Goal: Task Accomplishment & Management: Use online tool/utility

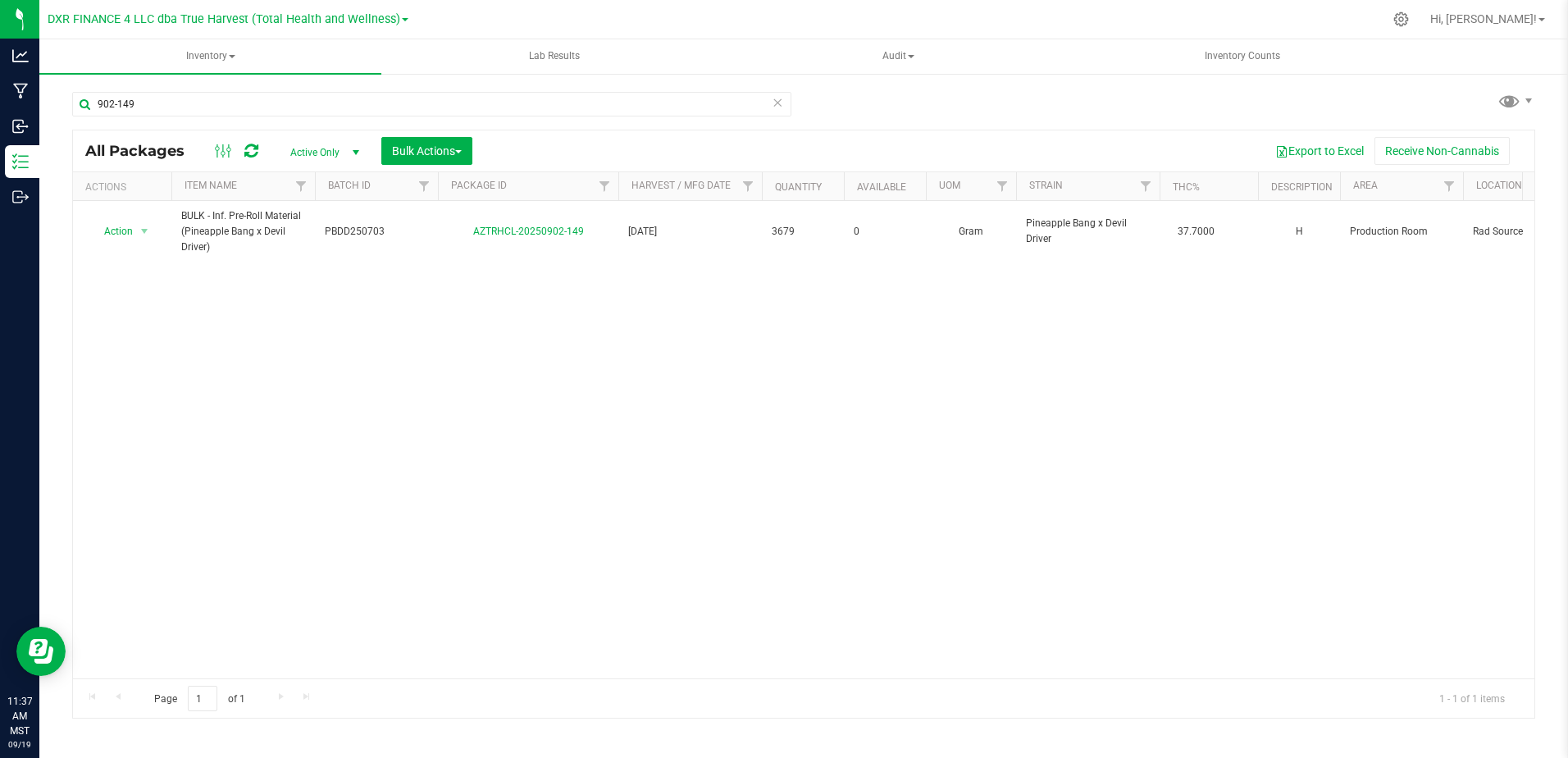
drag, startPoint x: 158, startPoint y: 104, endPoint x: 70, endPoint y: 94, distance: 88.6
click at [70, 94] on div "902-149 All Packages Active Only Active Only Lab Samples Locked All Bulk Action…" at bounding box center [803, 323] width 1528 height 501
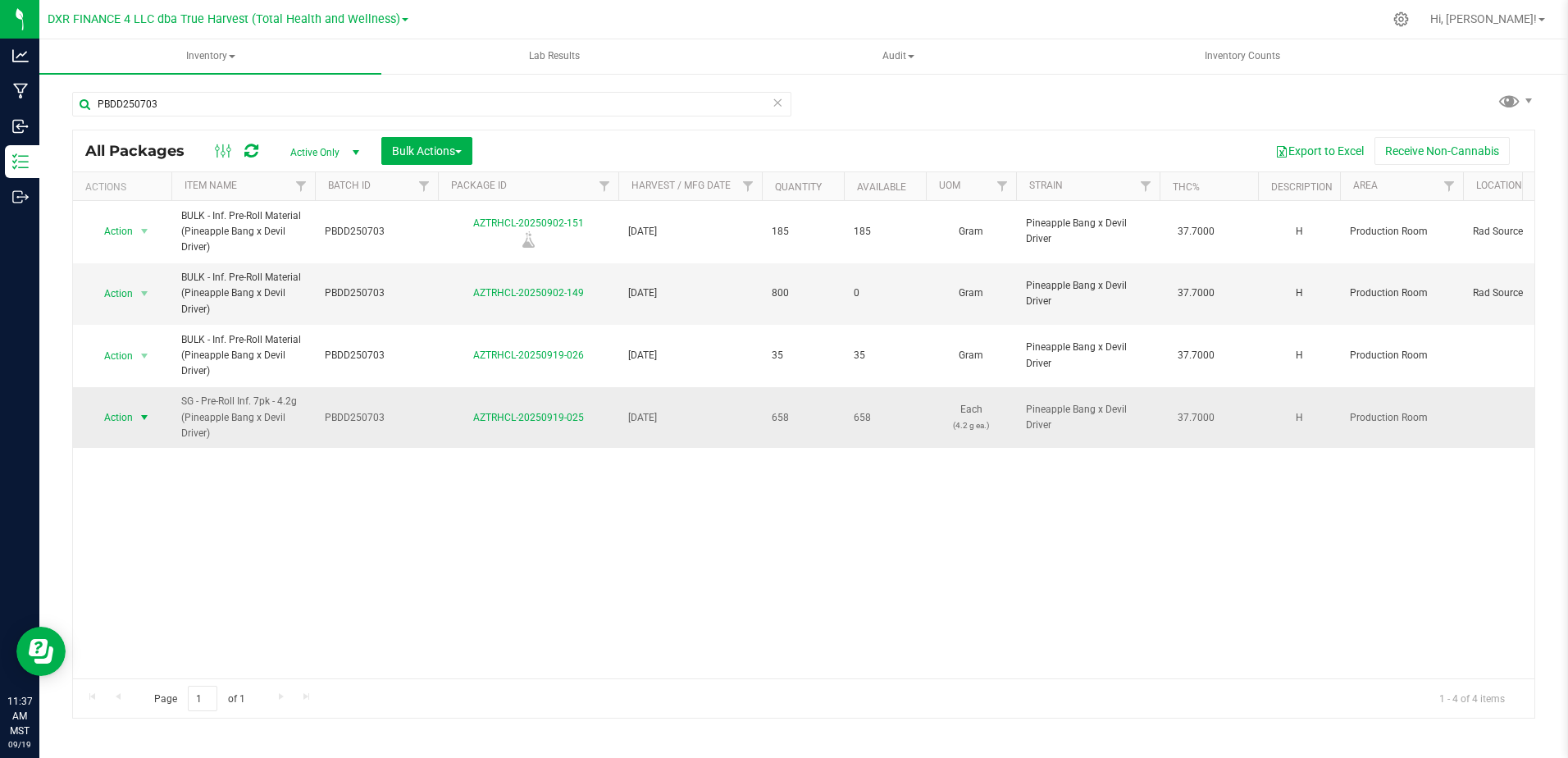
type input "PBDD250703"
click at [138, 417] on span "select" at bounding box center [144, 417] width 13 height 13
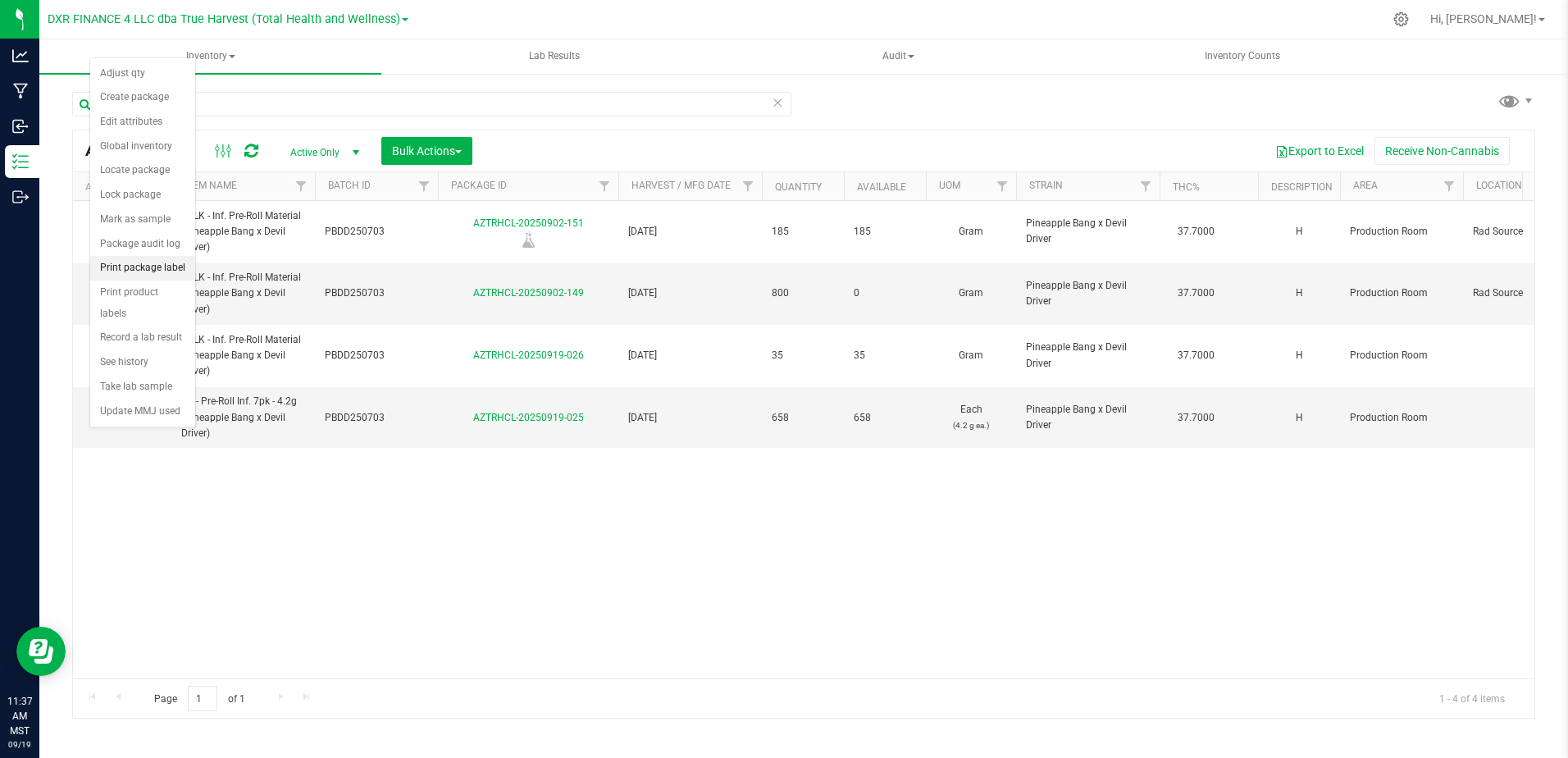
click at [143, 266] on li "Print package label" at bounding box center [143, 268] width 105 height 25
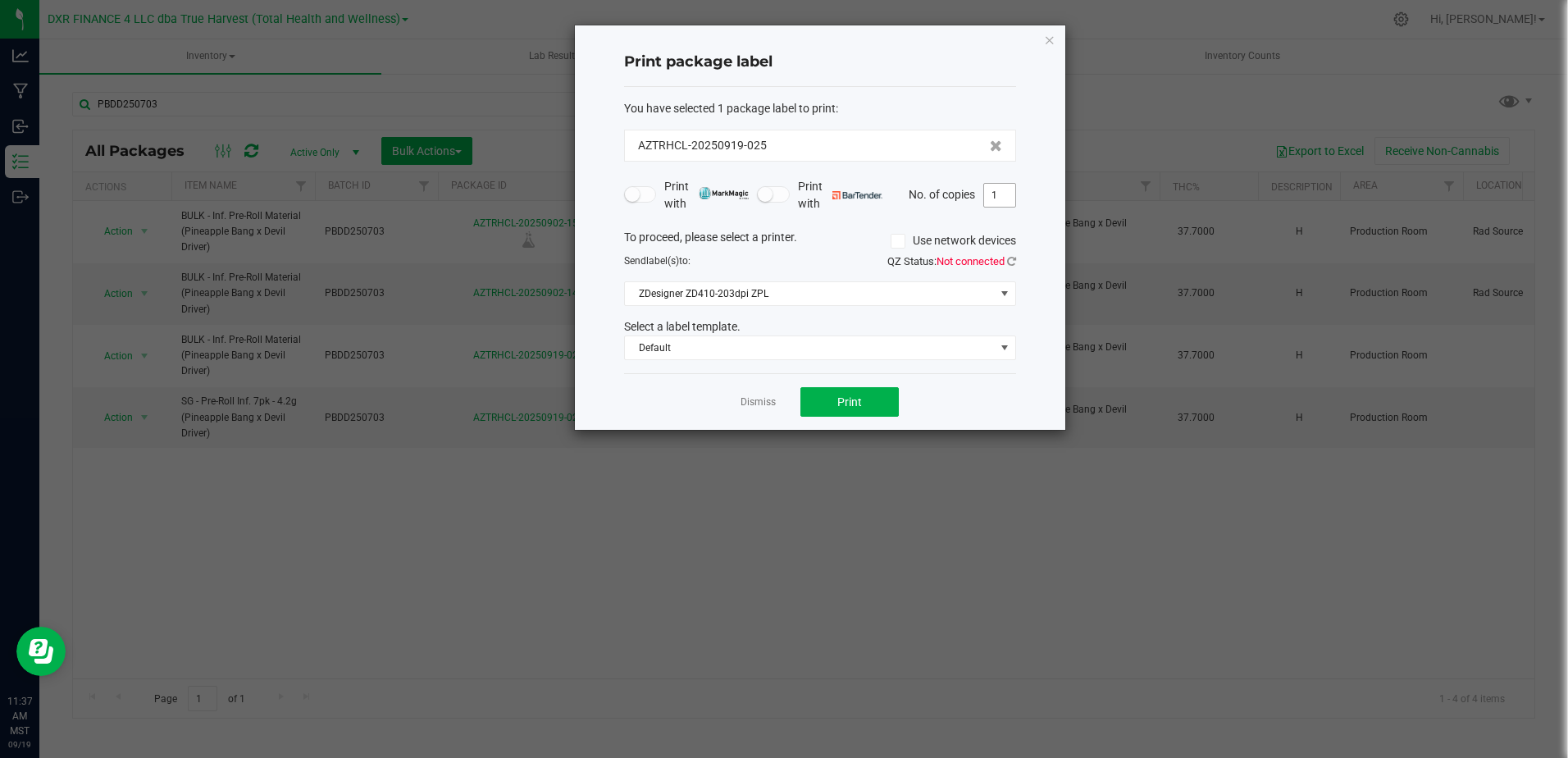
click at [1002, 193] on input "1" at bounding box center [999, 195] width 31 height 23
type input "66"
click at [878, 402] on button "Print" at bounding box center [849, 401] width 98 height 29
click at [746, 402] on link "Dismiss" at bounding box center [758, 402] width 35 height 14
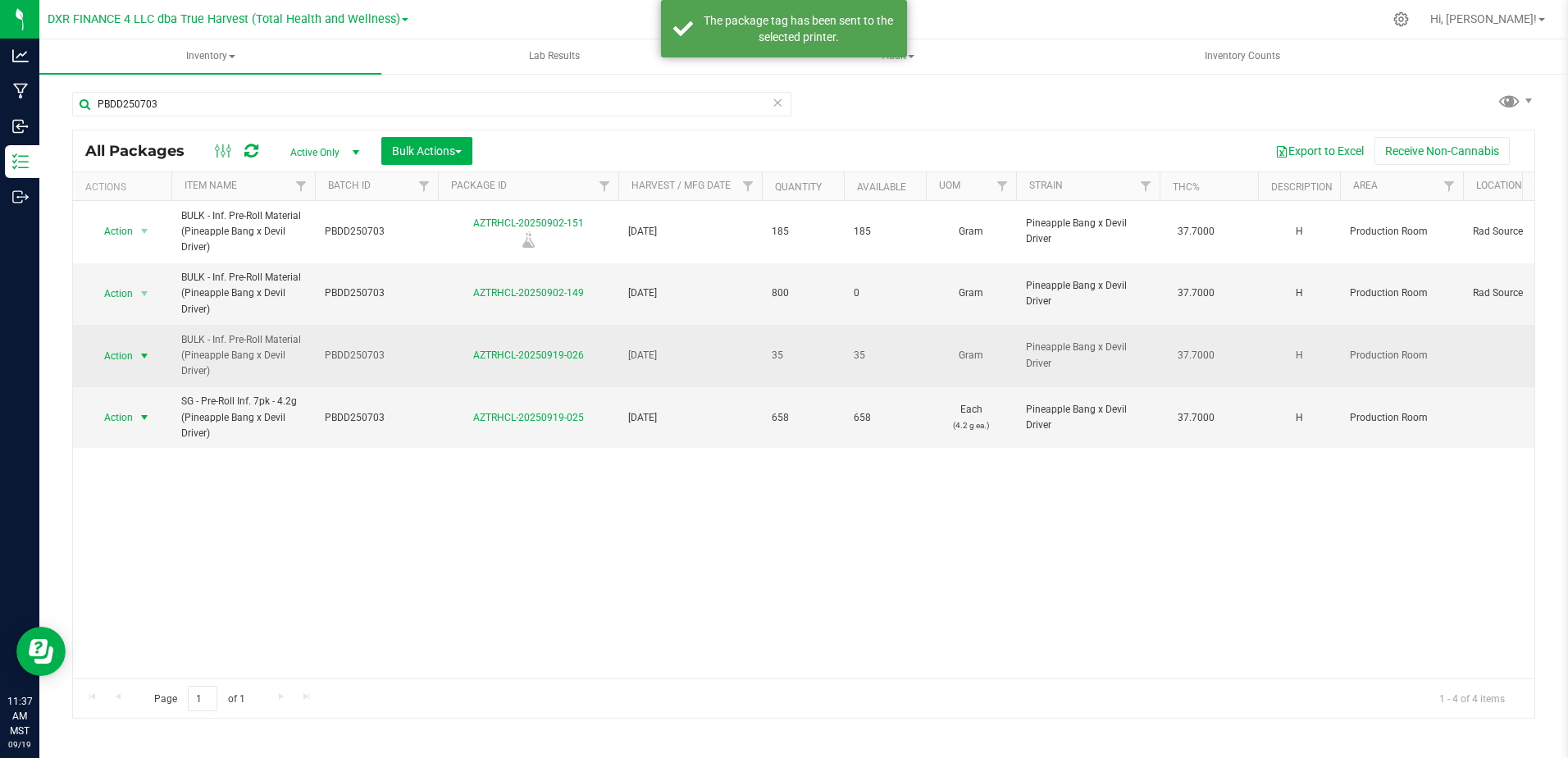
click at [146, 358] on span "select" at bounding box center [144, 356] width 13 height 13
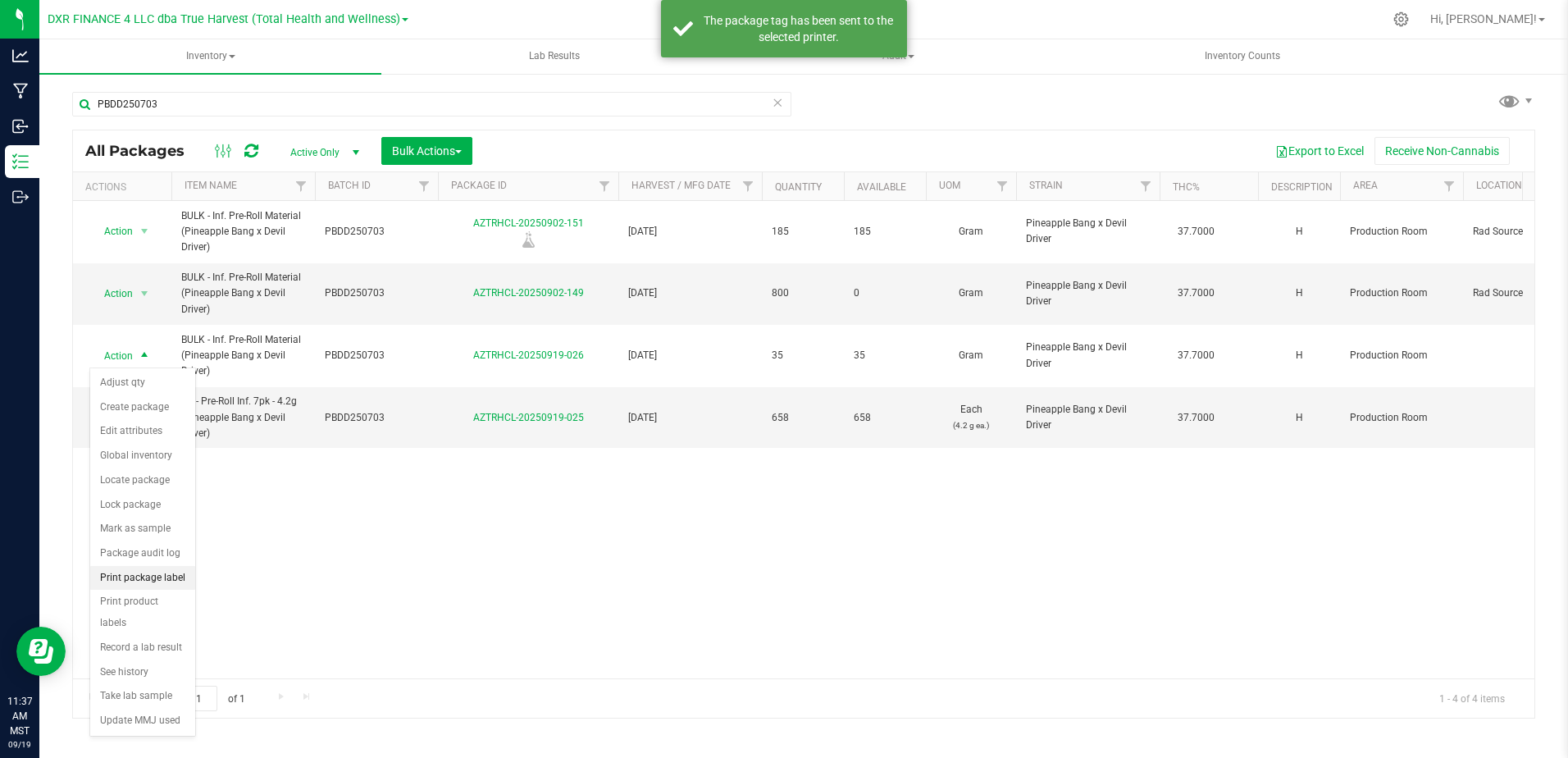
click at [146, 579] on li "Print package label" at bounding box center [143, 578] width 105 height 25
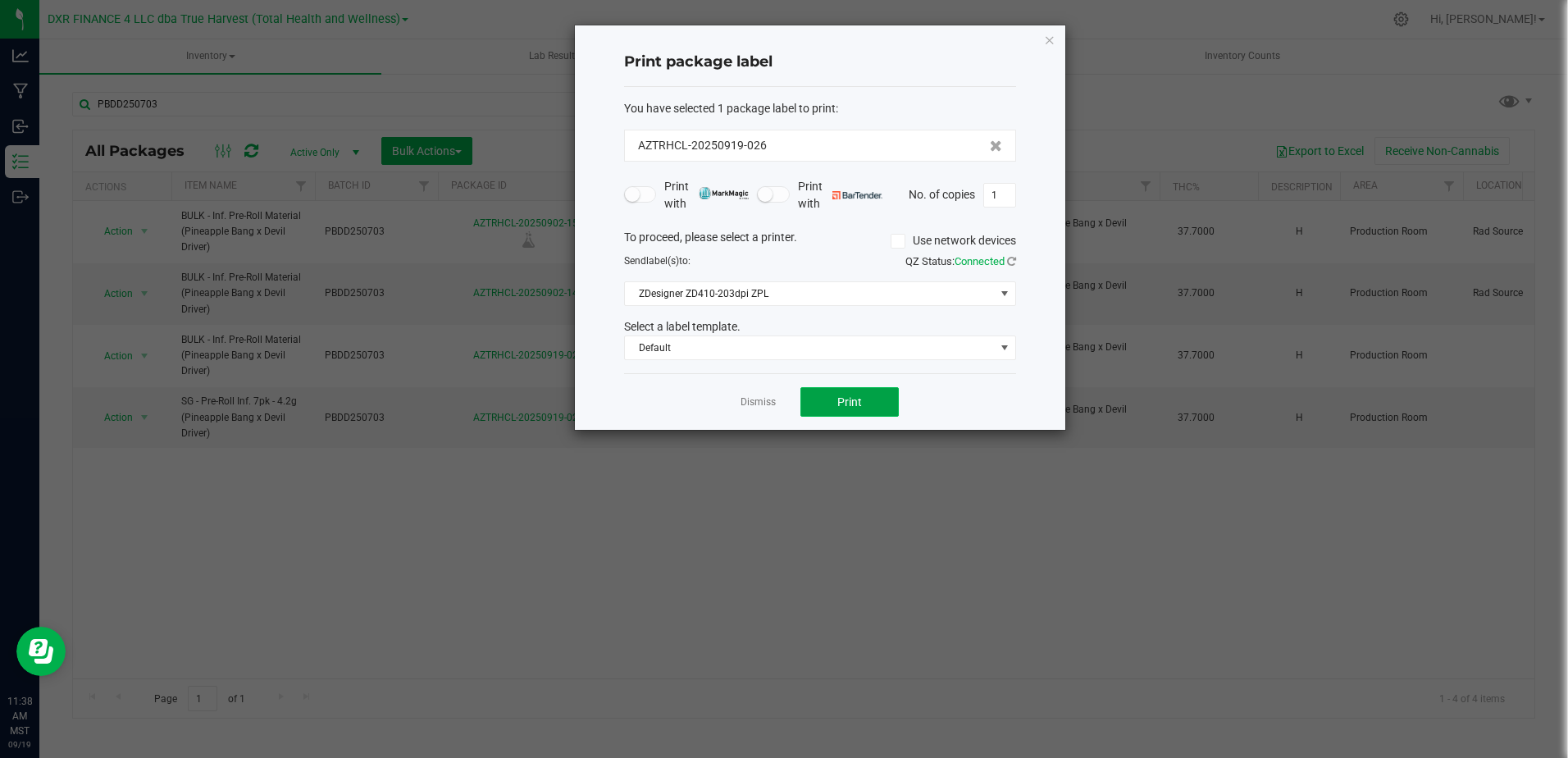
click at [868, 407] on button "Print" at bounding box center [849, 401] width 98 height 29
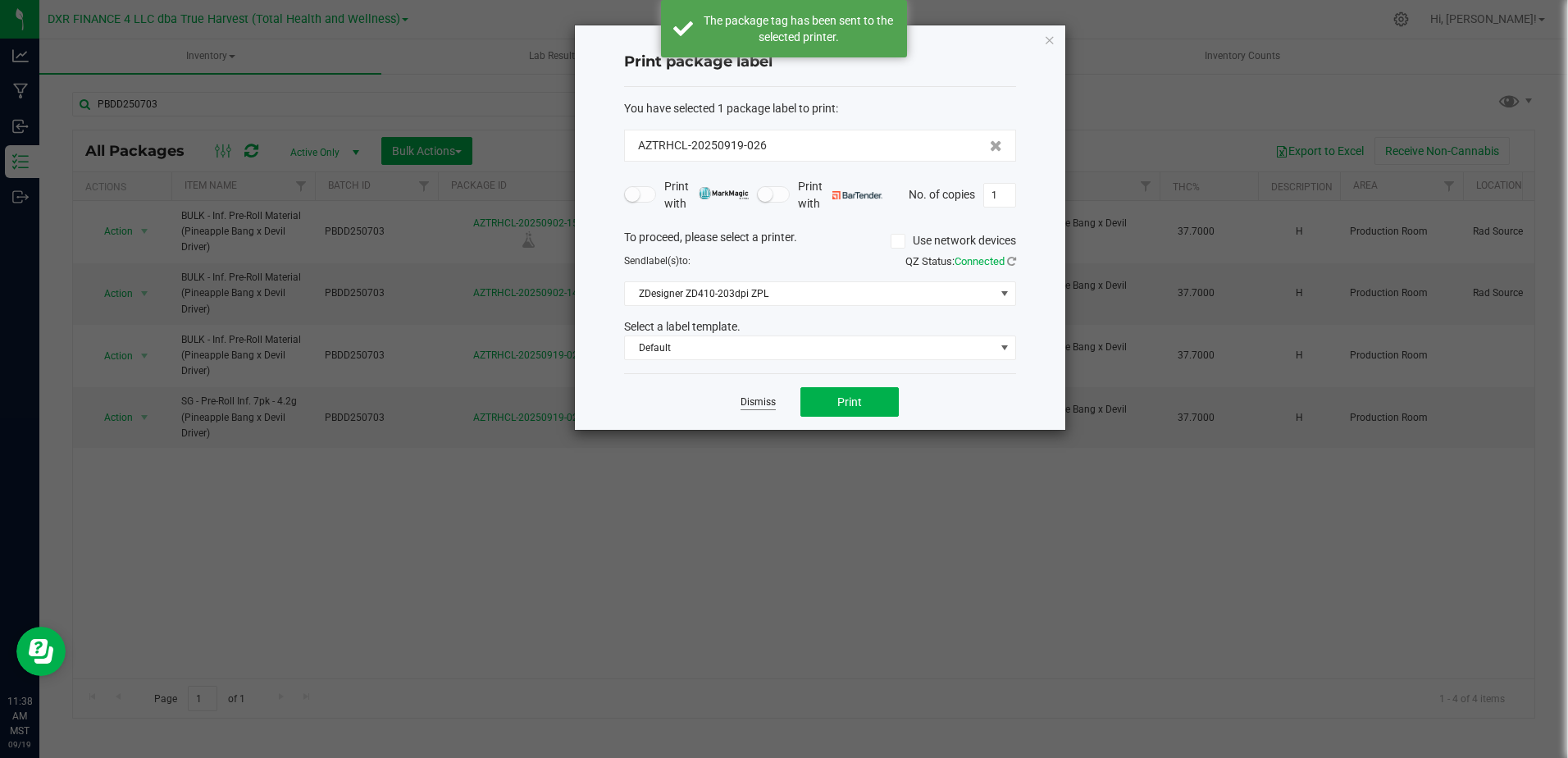
click at [753, 406] on link "Dismiss" at bounding box center [758, 402] width 35 height 14
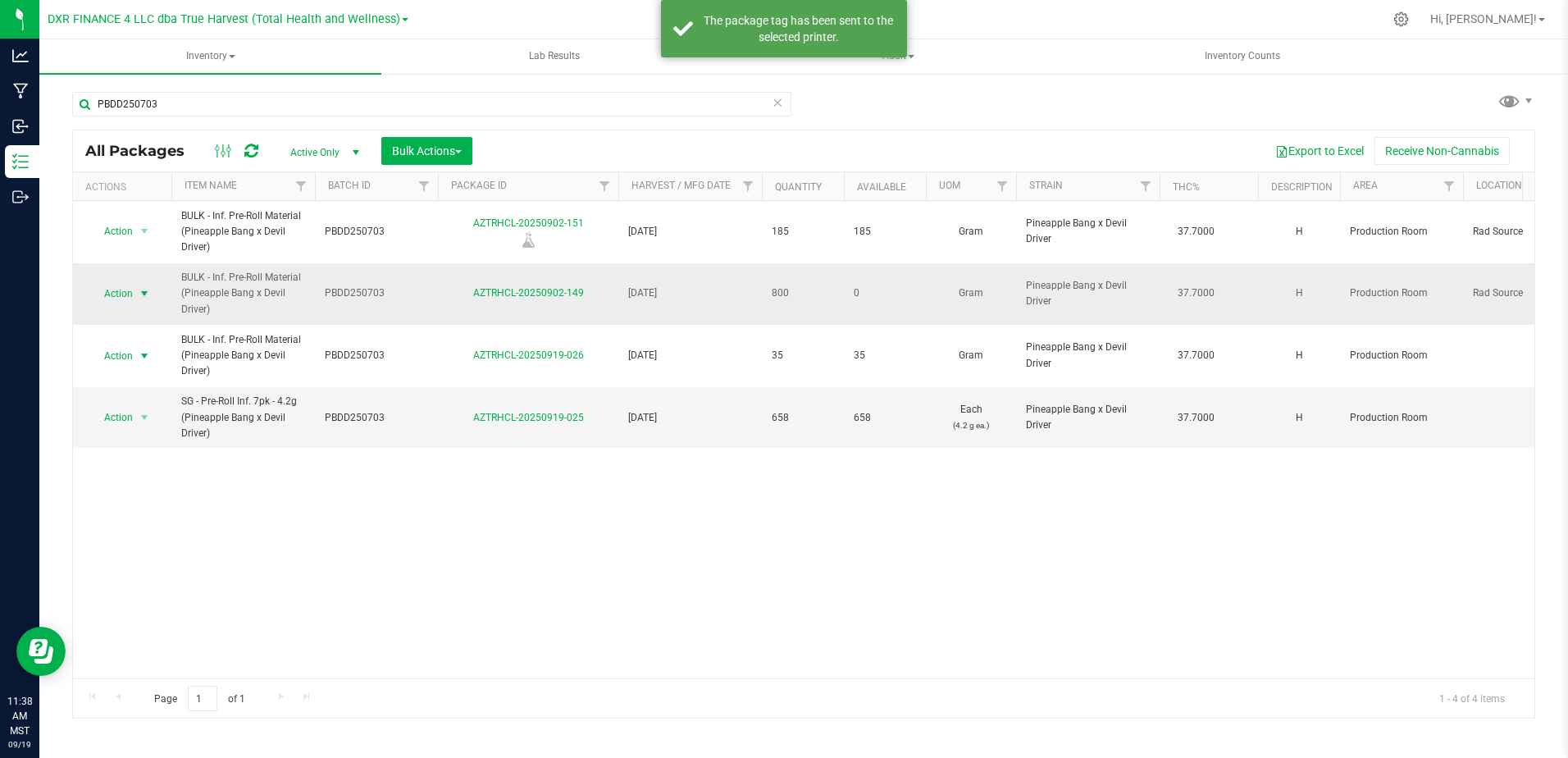
click at [144, 295] on span "select" at bounding box center [144, 294] width 13 height 13
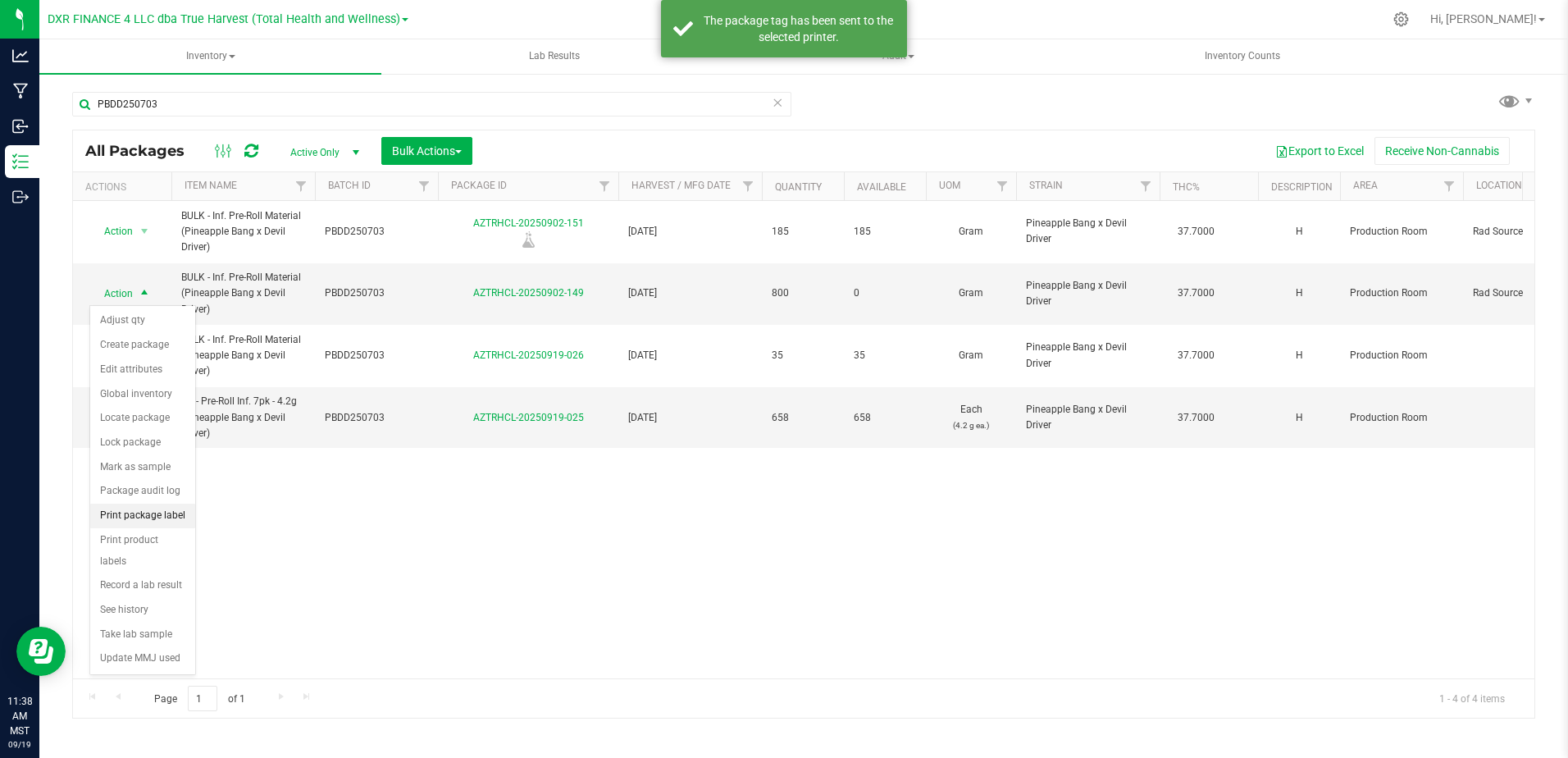
click at [156, 515] on li "Print package label" at bounding box center [143, 515] width 105 height 25
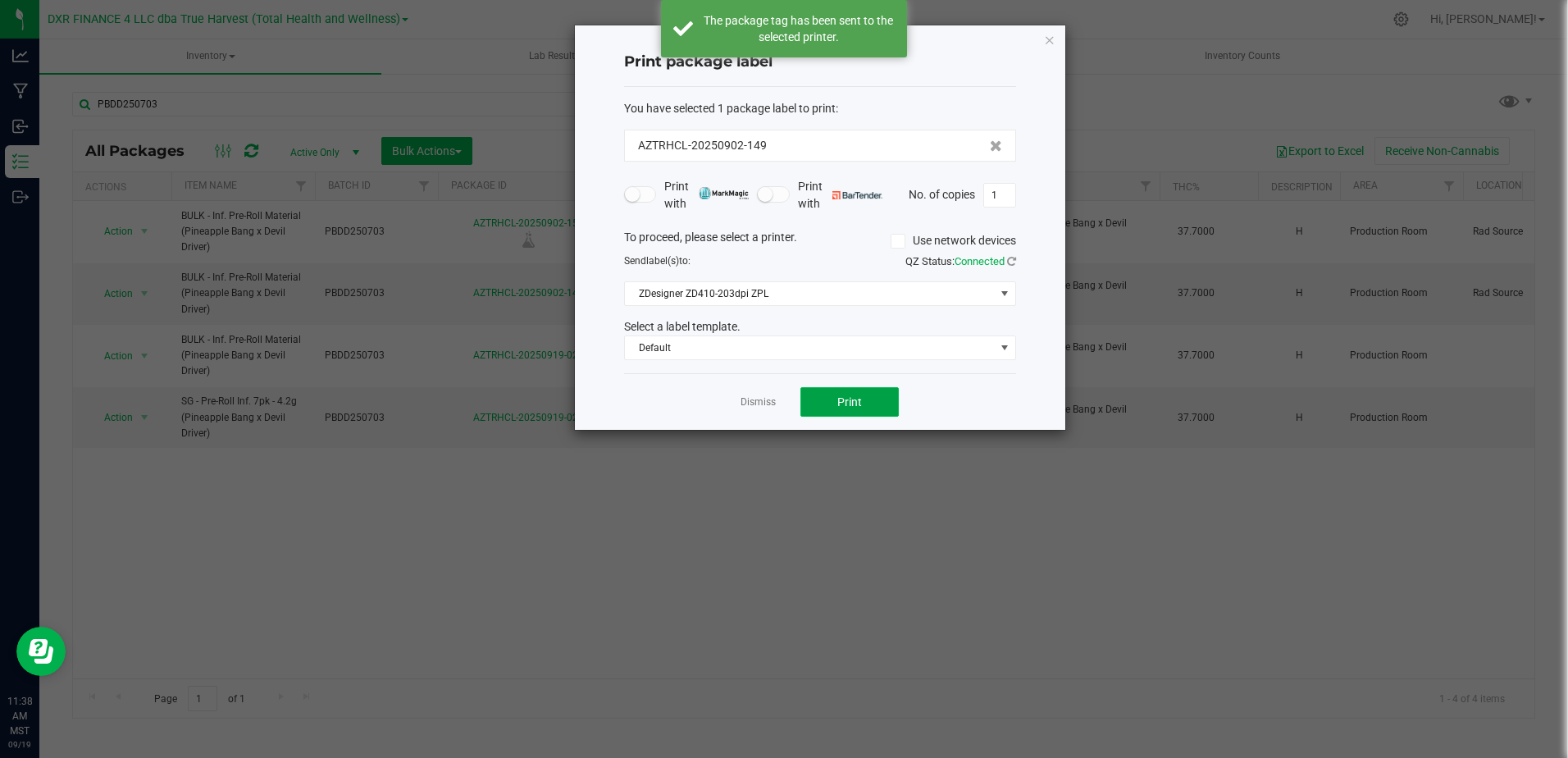
click at [844, 407] on span "Print" at bounding box center [849, 401] width 25 height 13
click at [841, 406] on span "Print" at bounding box center [849, 401] width 25 height 13
click at [748, 399] on link "Dismiss" at bounding box center [758, 402] width 35 height 14
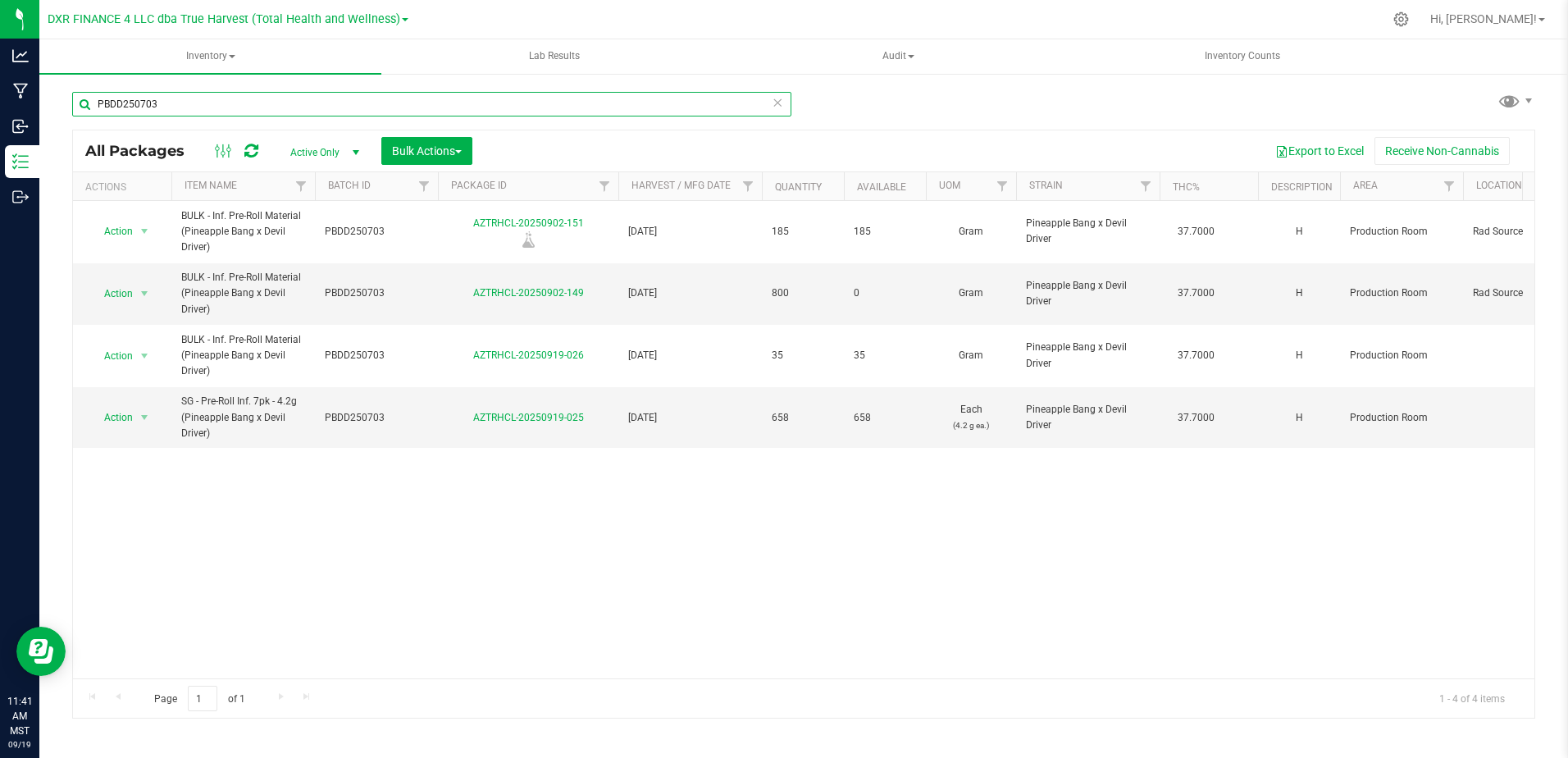
drag, startPoint x: 185, startPoint y: 102, endPoint x: 78, endPoint y: 100, distance: 107.0
click at [78, 100] on input "PBDD250703" at bounding box center [431, 104] width 719 height 25
paste input "STG250729"
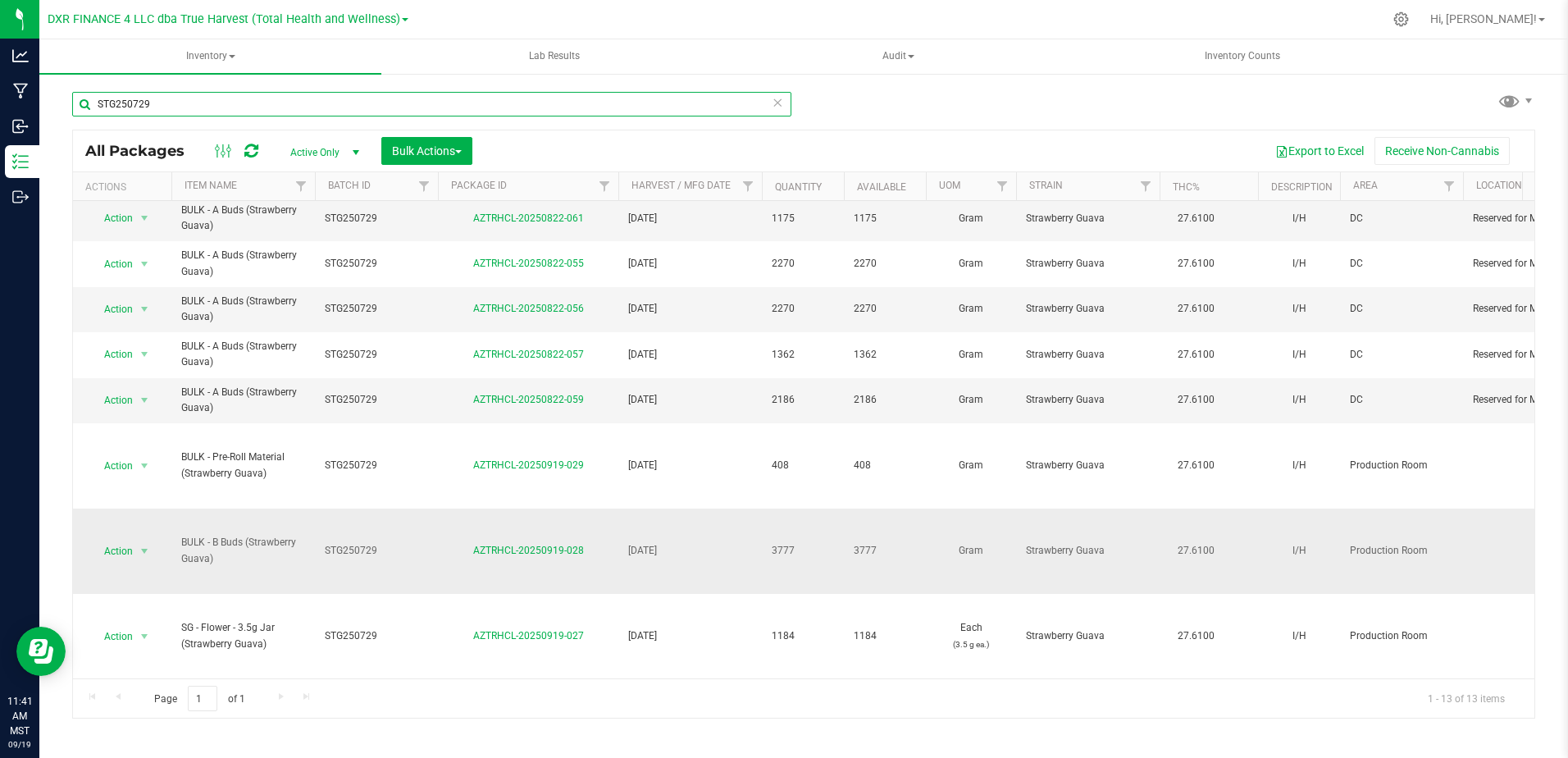
scroll to position [244, 0]
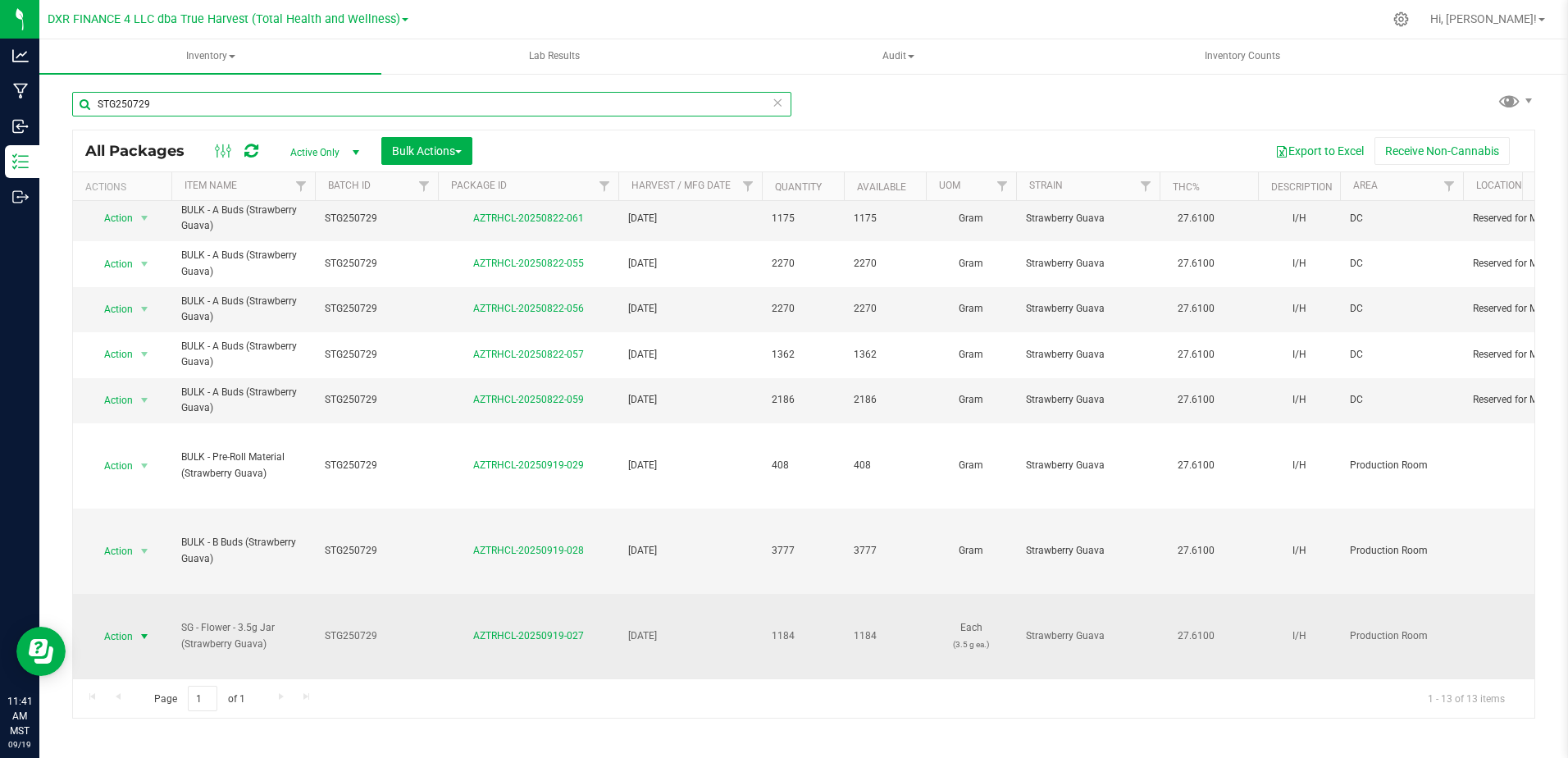
type input "STG250729"
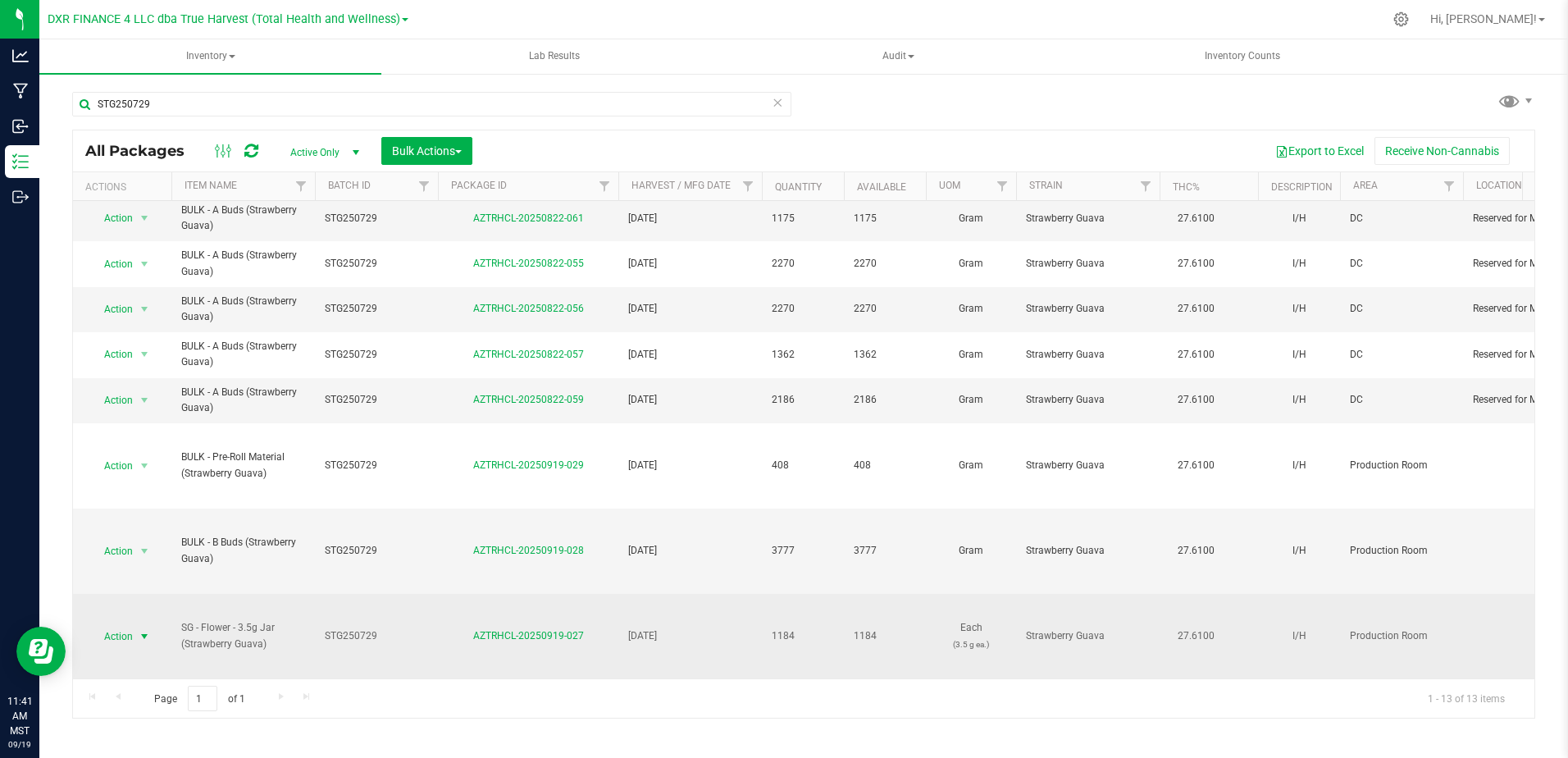
click at [129, 625] on span "Action" at bounding box center [111, 636] width 44 height 23
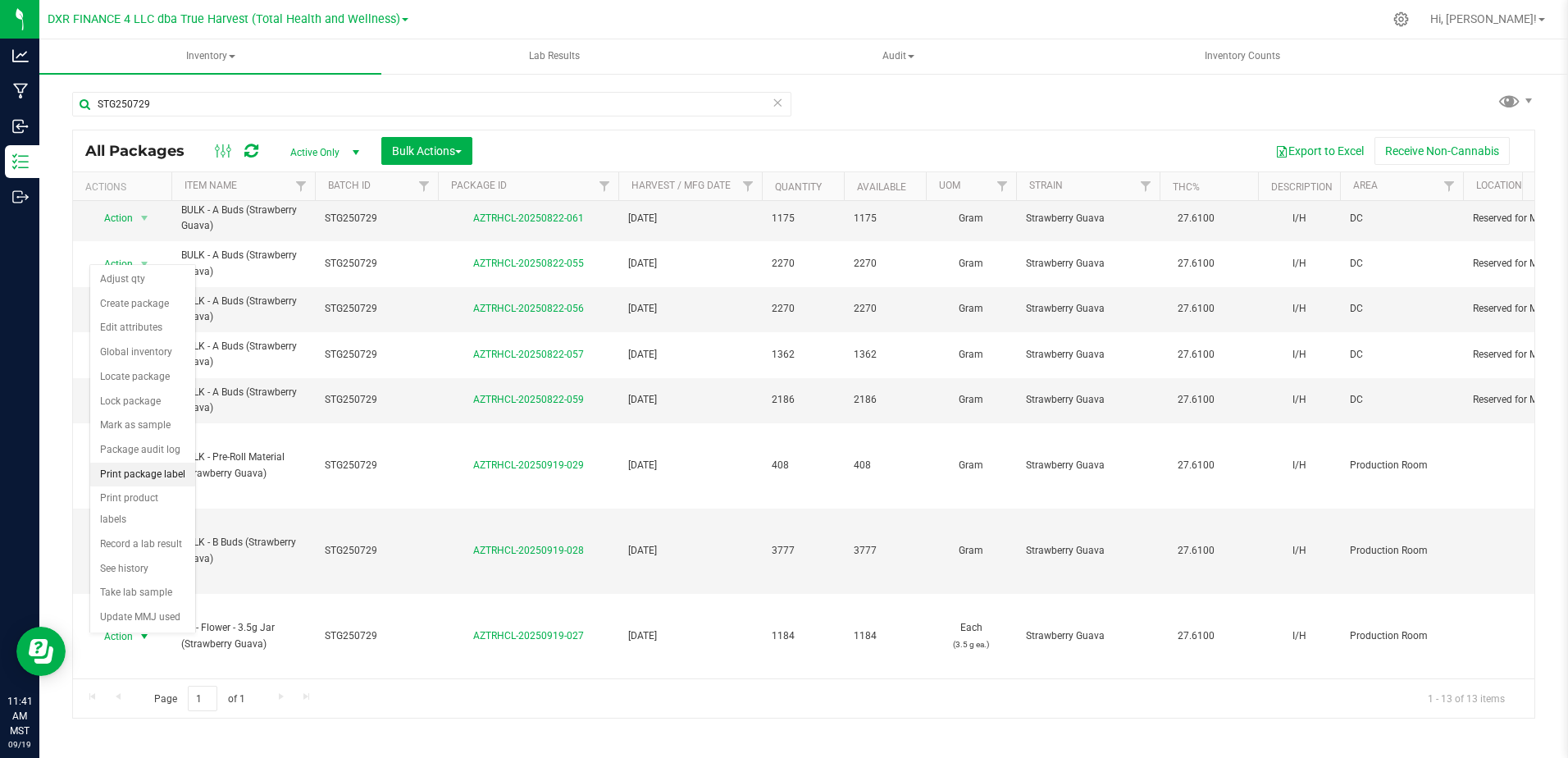
click at [146, 470] on li "Print package label" at bounding box center [143, 475] width 105 height 25
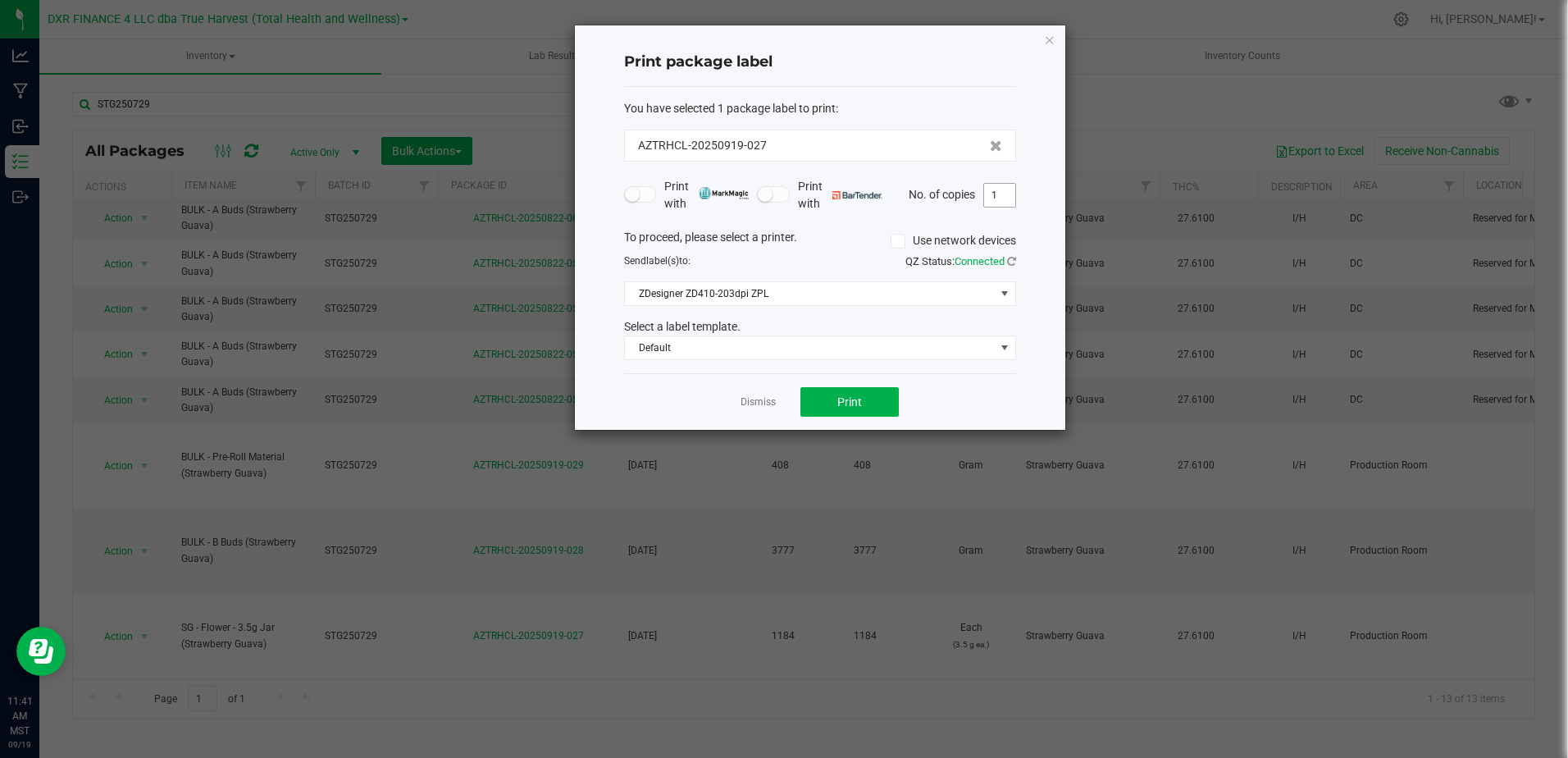
click at [1002, 187] on input "1" at bounding box center [999, 195] width 31 height 23
type input "37"
click at [845, 404] on span "Print" at bounding box center [849, 401] width 25 height 13
click at [760, 402] on link "Dismiss" at bounding box center [758, 402] width 35 height 14
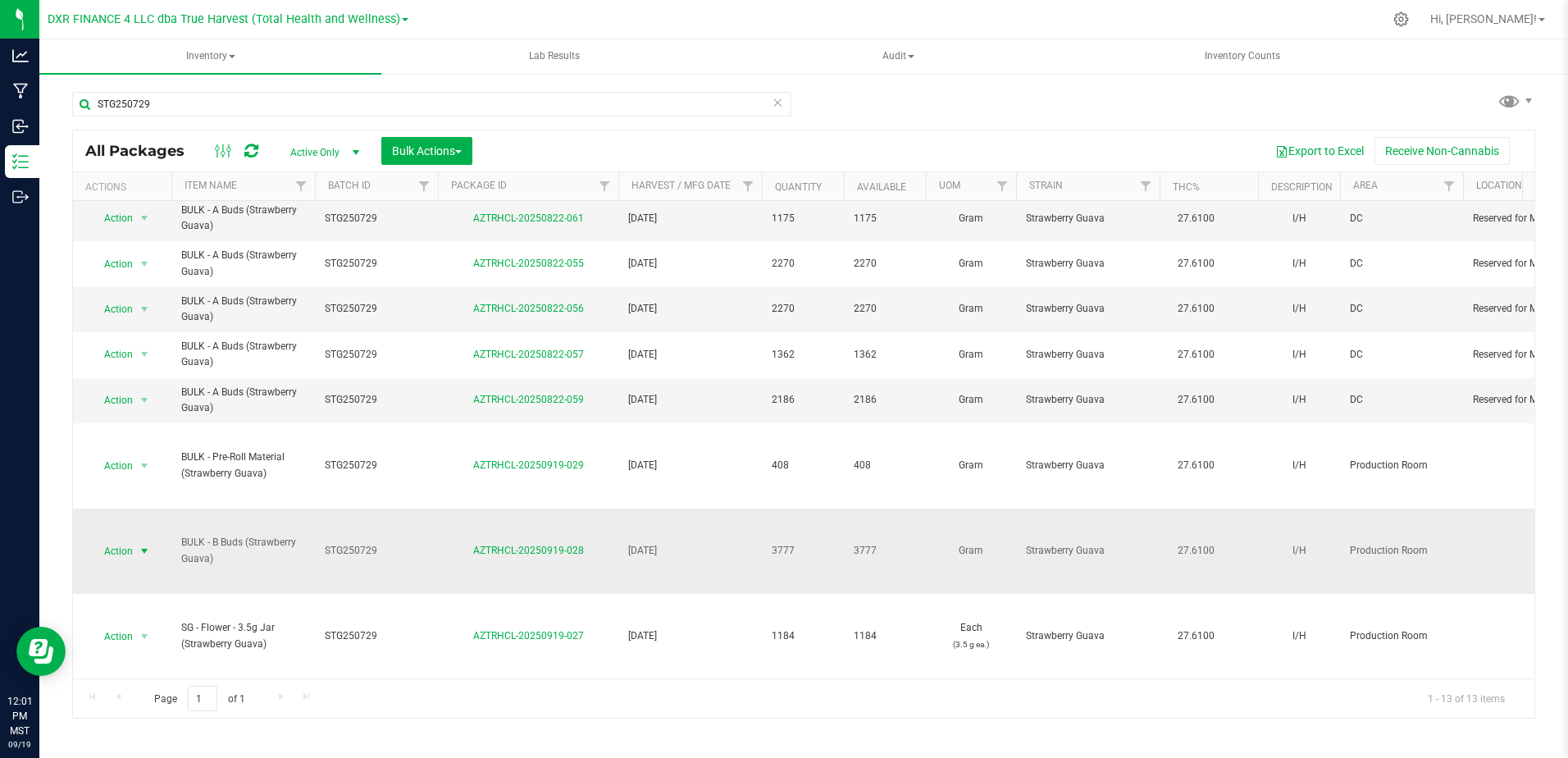
click at [133, 540] on span "Action" at bounding box center [111, 551] width 44 height 23
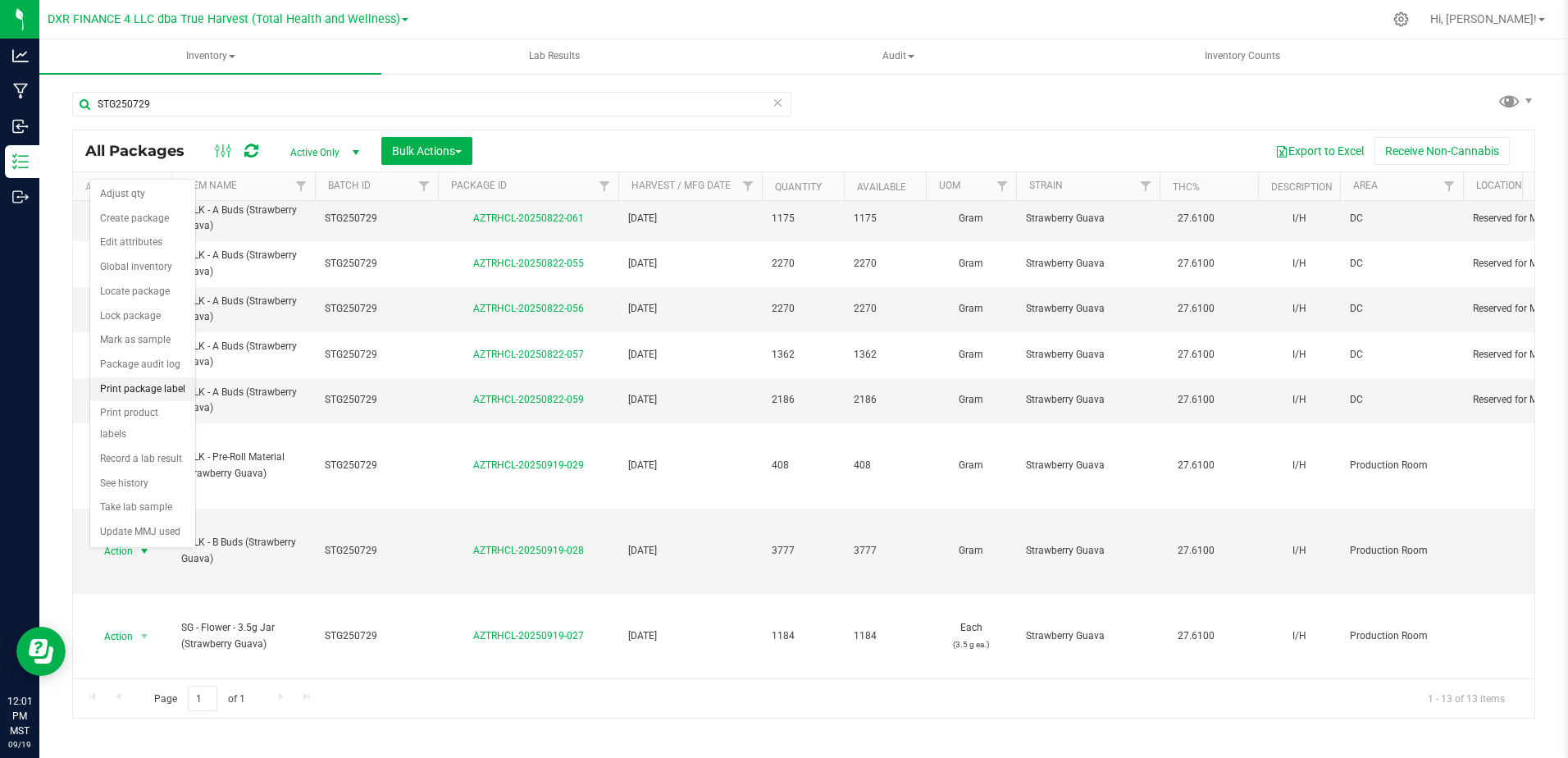
click at [161, 394] on li "Print package label" at bounding box center [143, 389] width 105 height 25
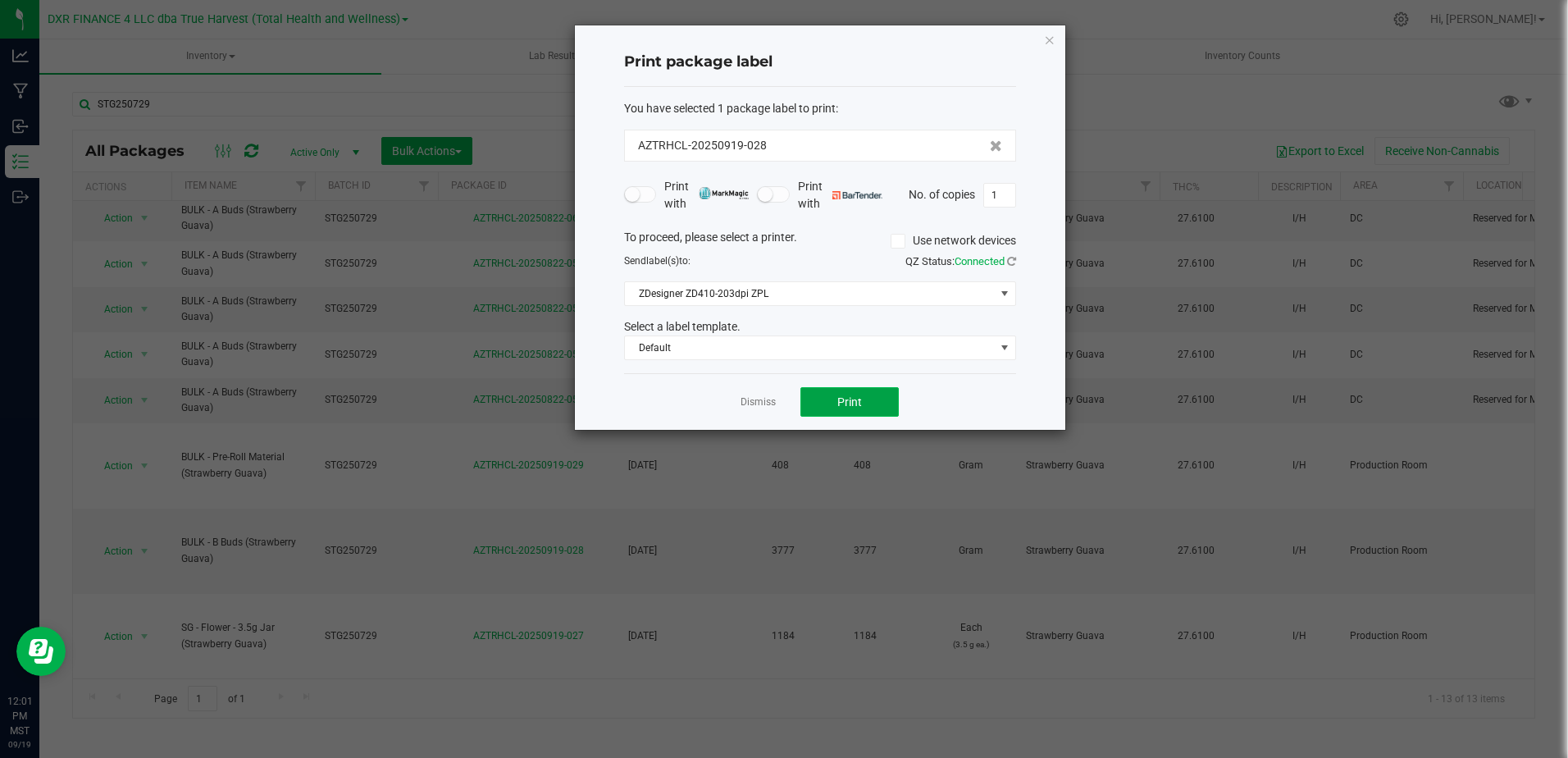
click at [836, 411] on button "Print" at bounding box center [849, 401] width 98 height 29
click at [836, 411] on div at bounding box center [820, 227] width 490 height 404
click at [836, 403] on button "Print" at bounding box center [849, 401] width 98 height 29
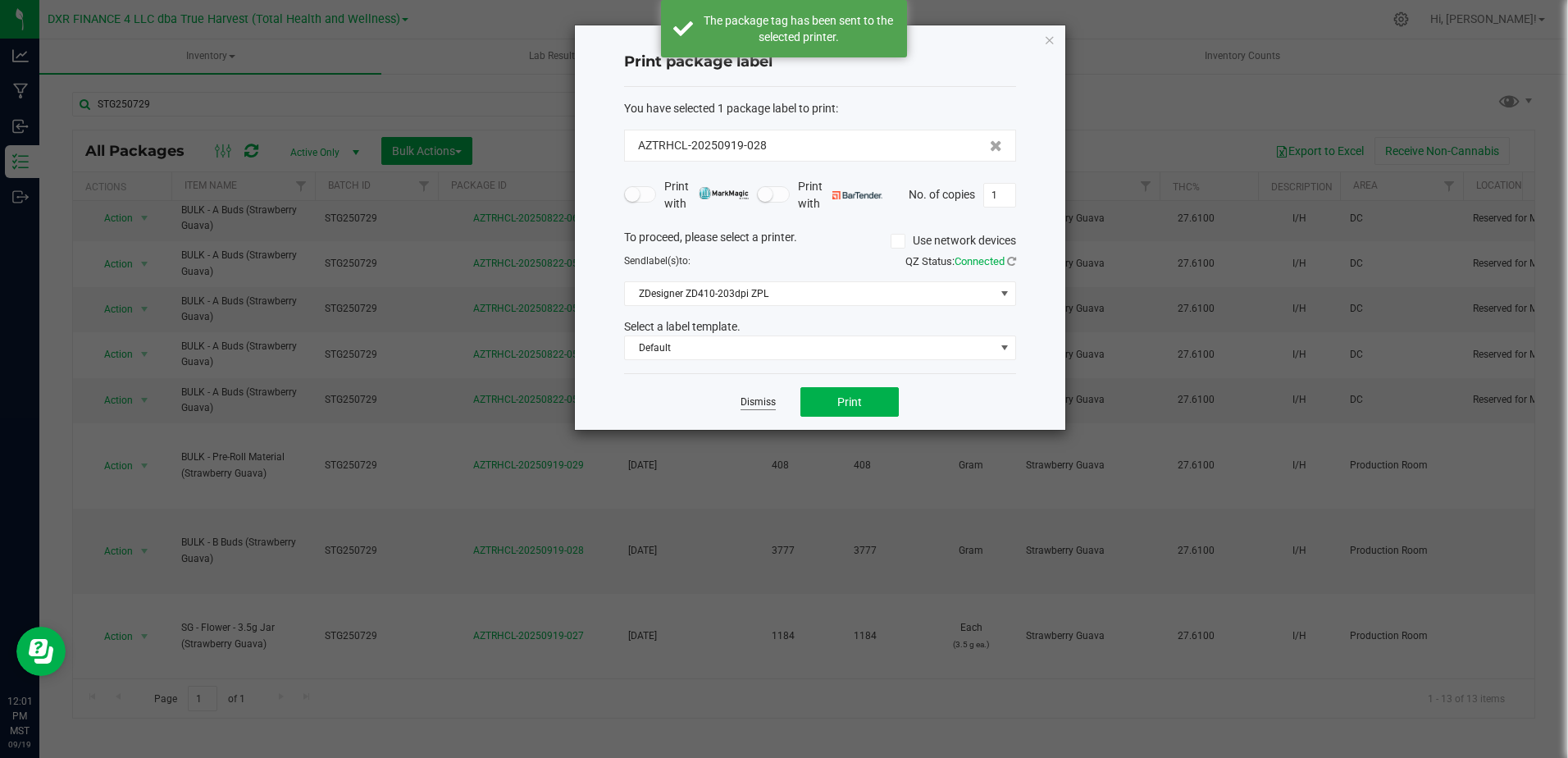
click at [758, 402] on link "Dismiss" at bounding box center [758, 402] width 35 height 14
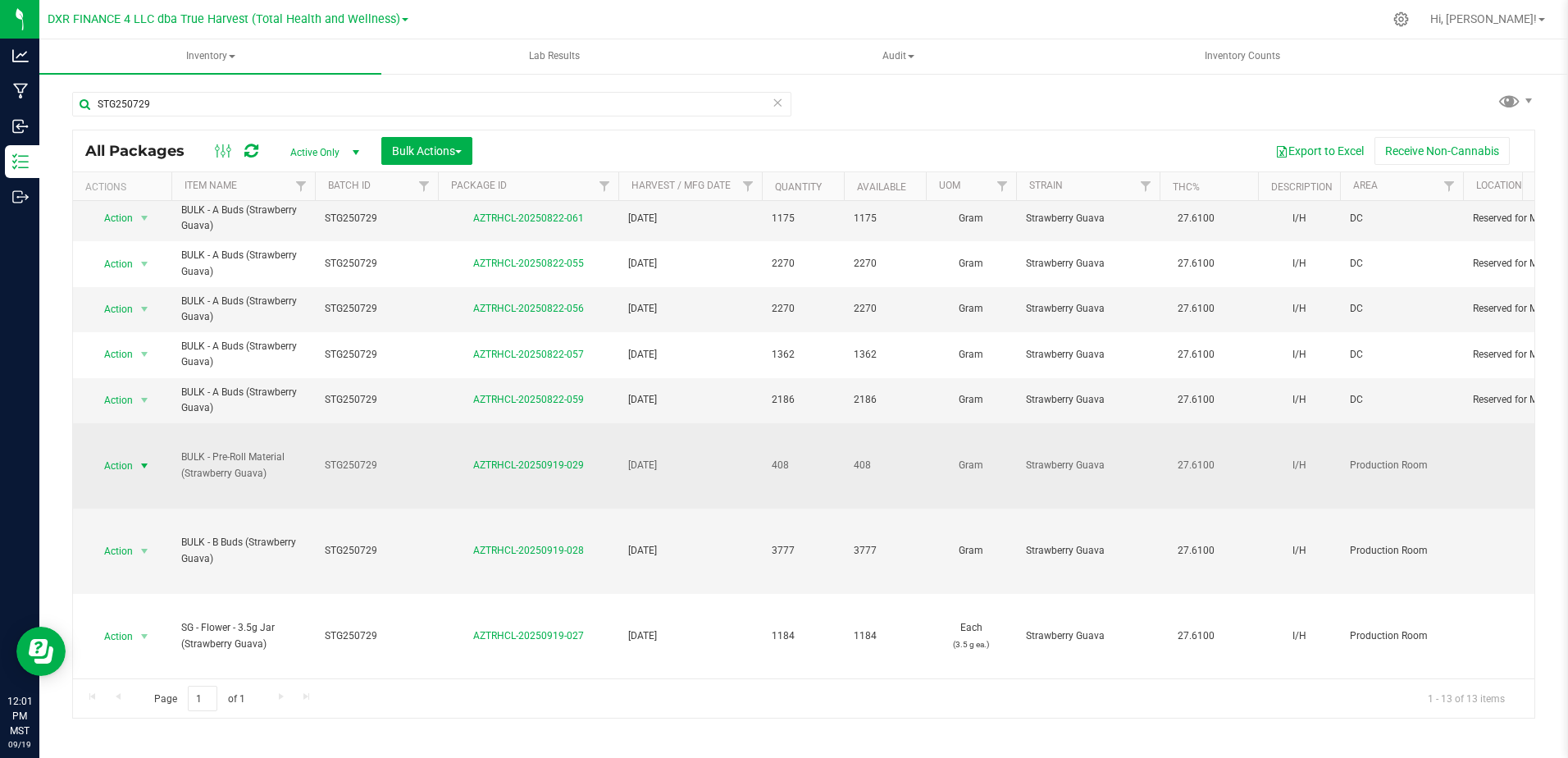
click at [153, 455] on span "select" at bounding box center [145, 465] width 21 height 23
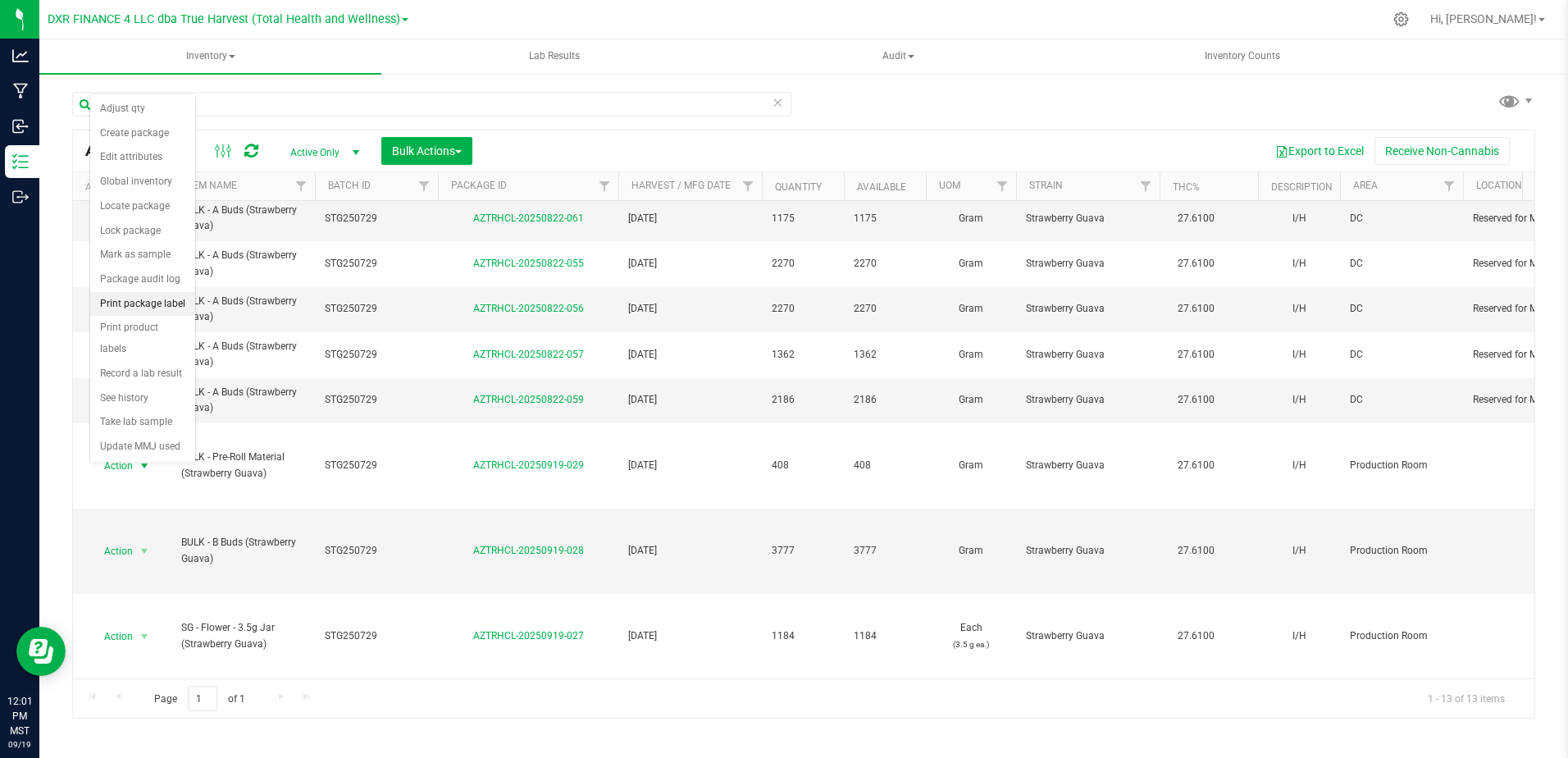
click at [173, 308] on li "Print package label" at bounding box center [143, 304] width 105 height 25
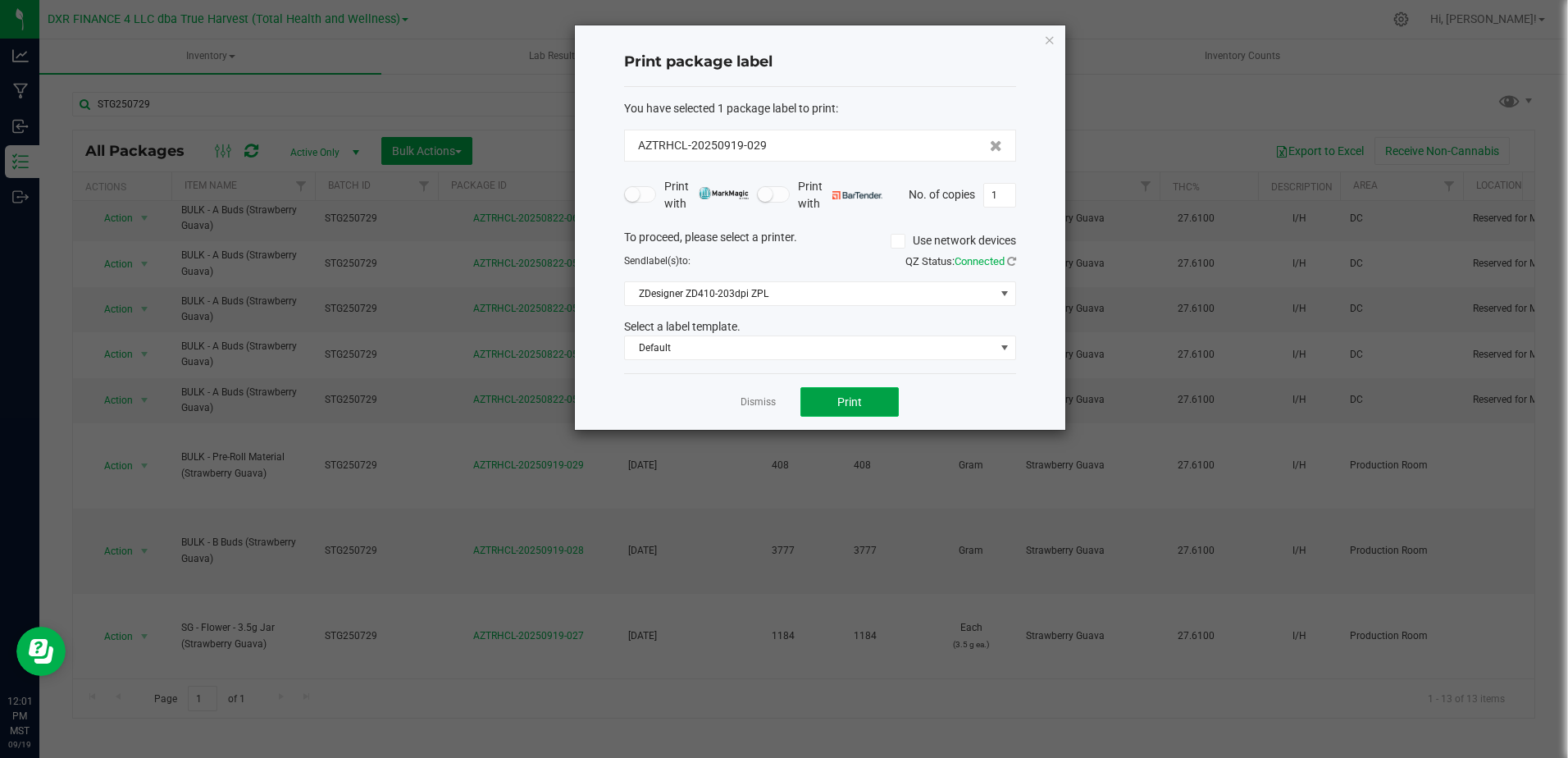
click at [861, 393] on button "Print" at bounding box center [849, 401] width 98 height 29
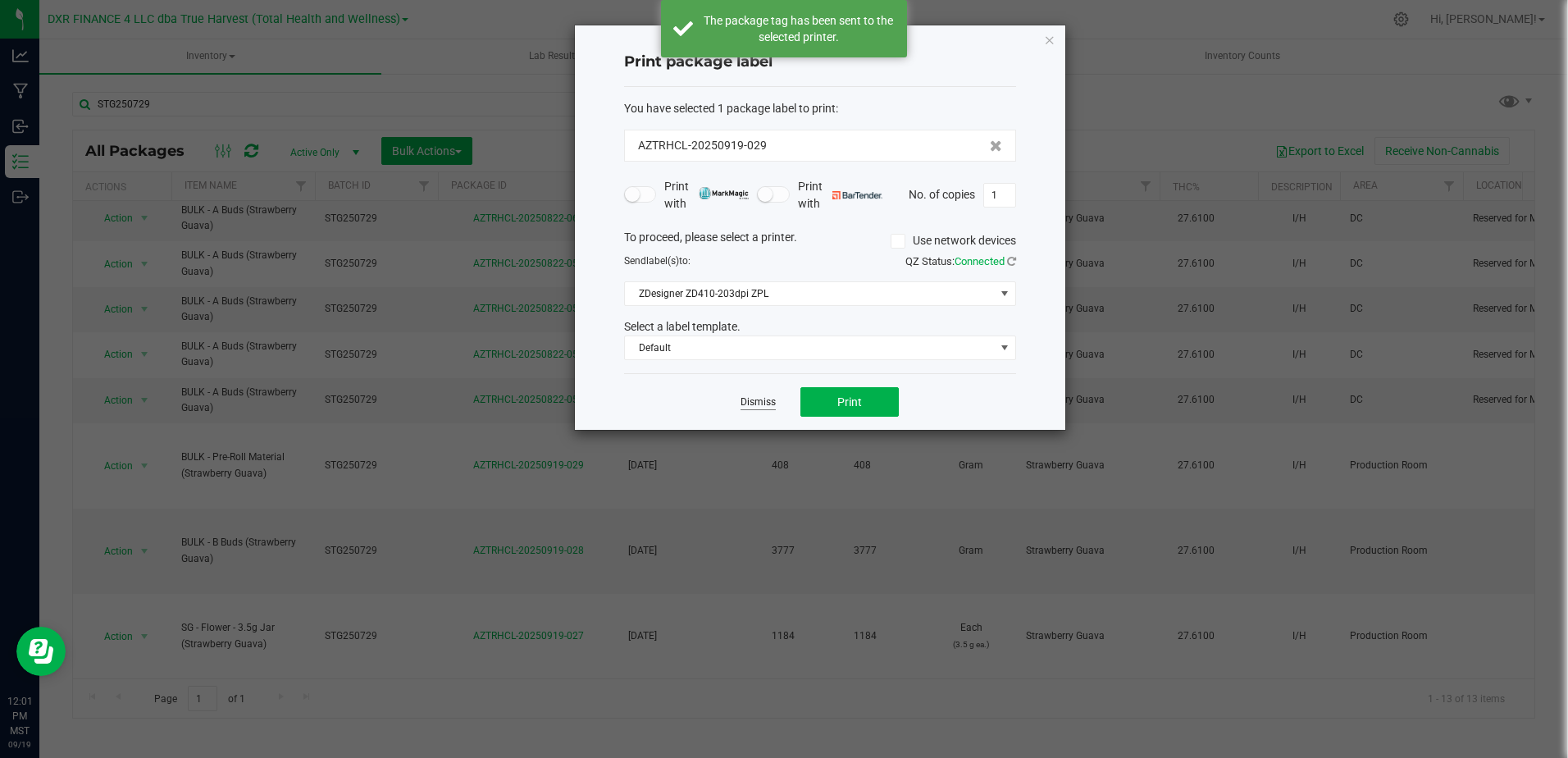
click at [751, 405] on link "Dismiss" at bounding box center [758, 402] width 35 height 14
